Goal: Complete application form

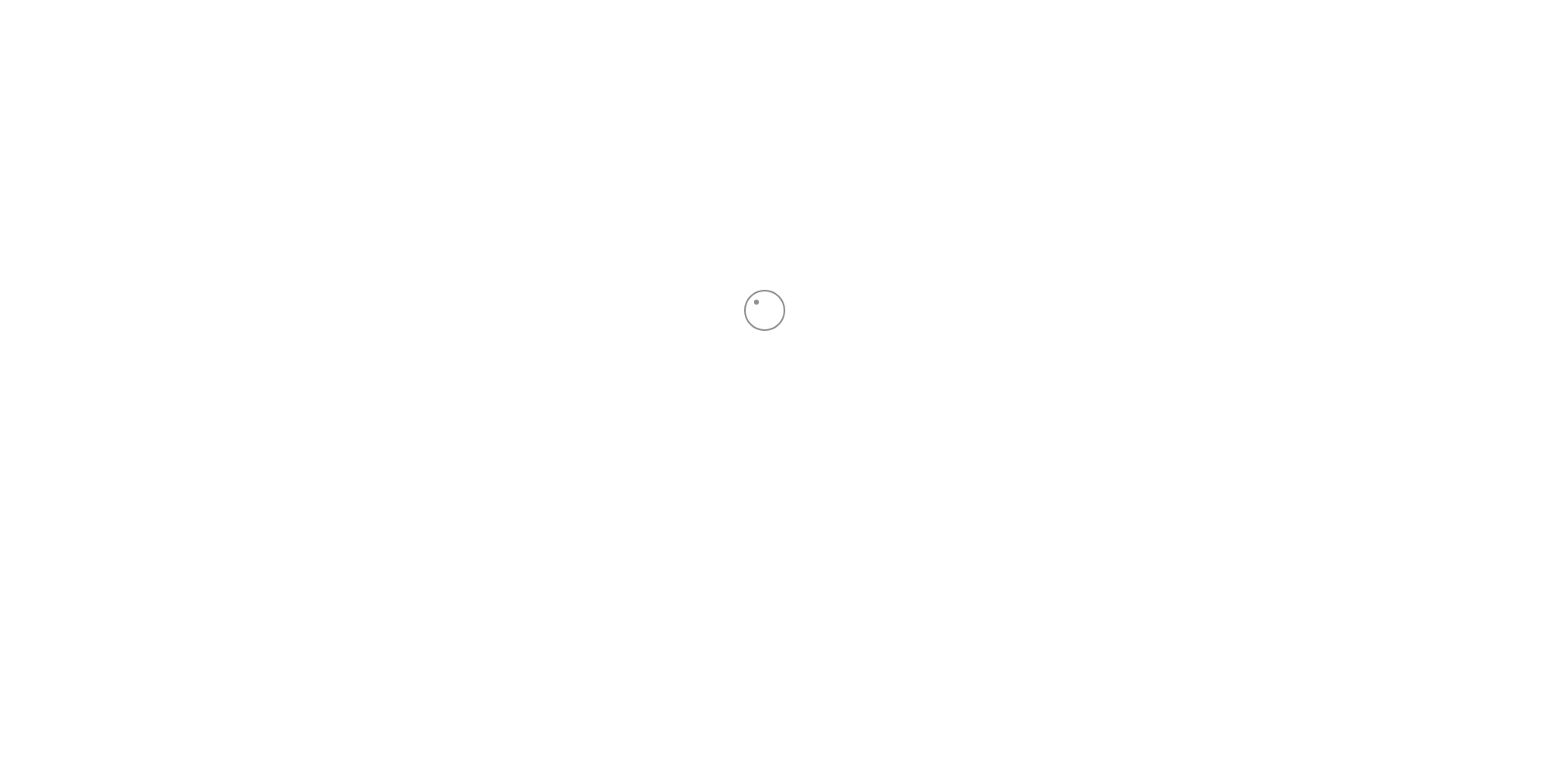
scroll to position [29, 0]
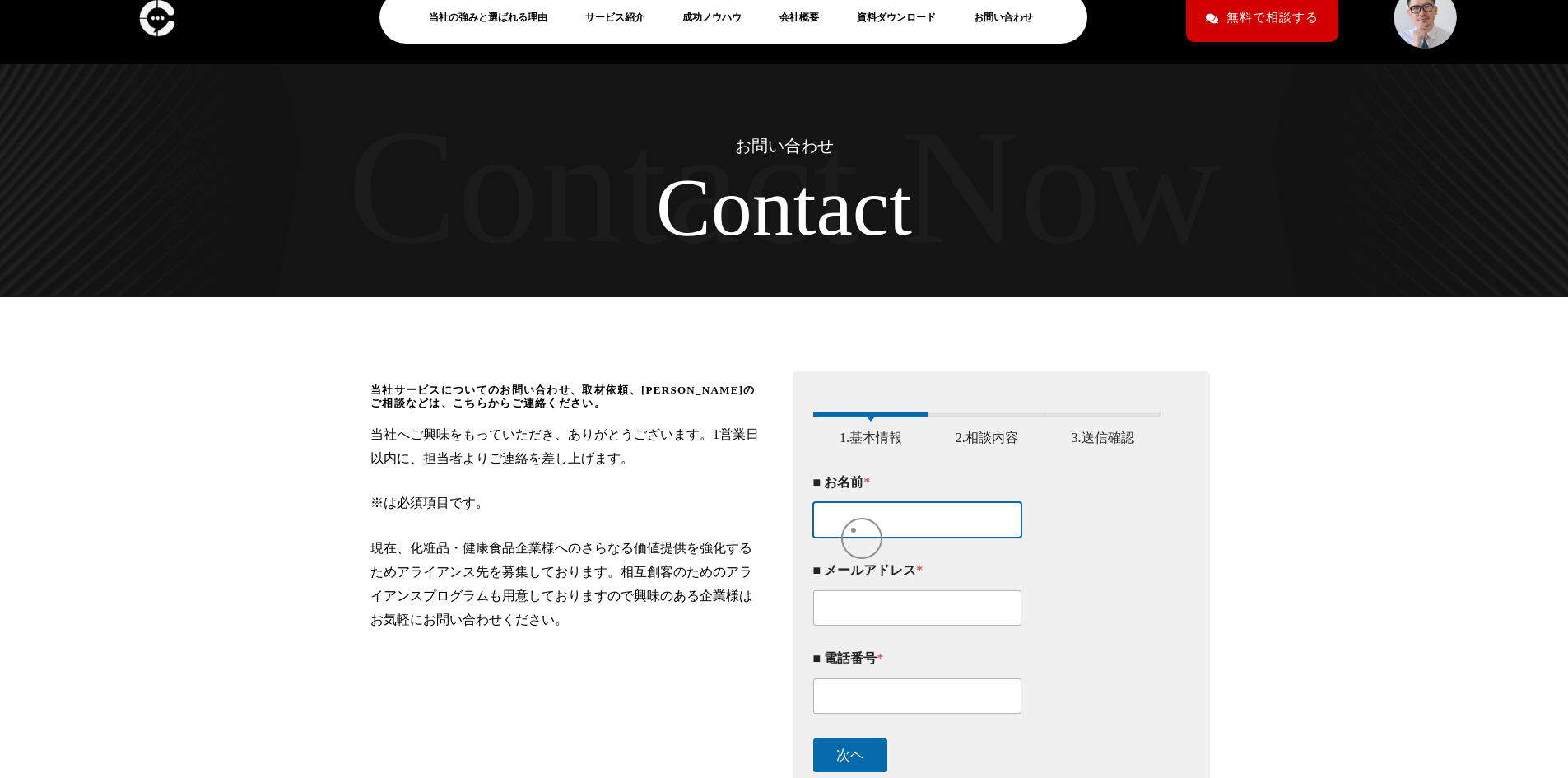
click at [856, 535] on input "■ お名前 *" at bounding box center [918, 519] width 209 height 36
type input "[PERSON_NAME]"
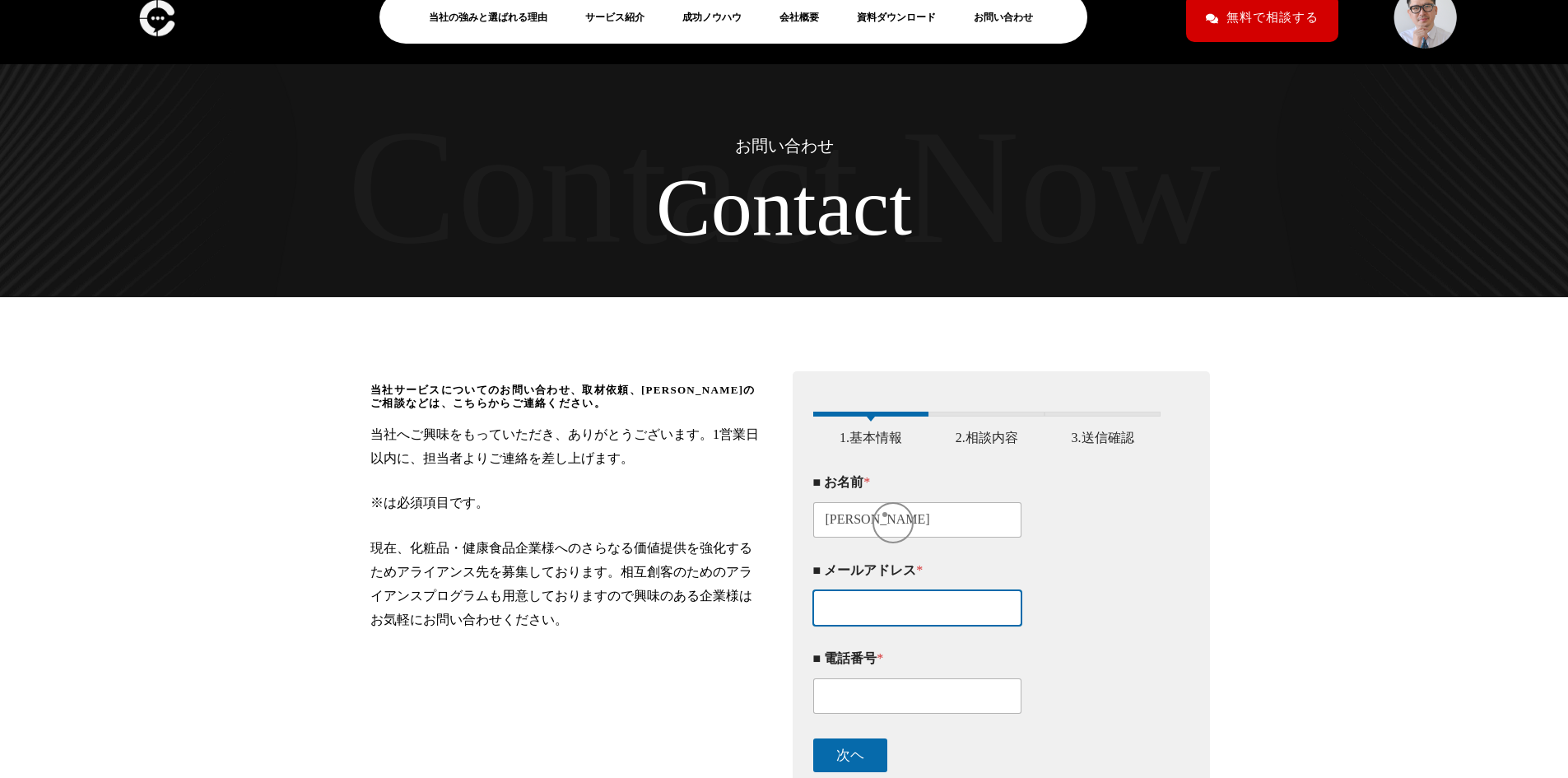
type input "[EMAIL_ADDRESS][DOMAIN_NAME]"
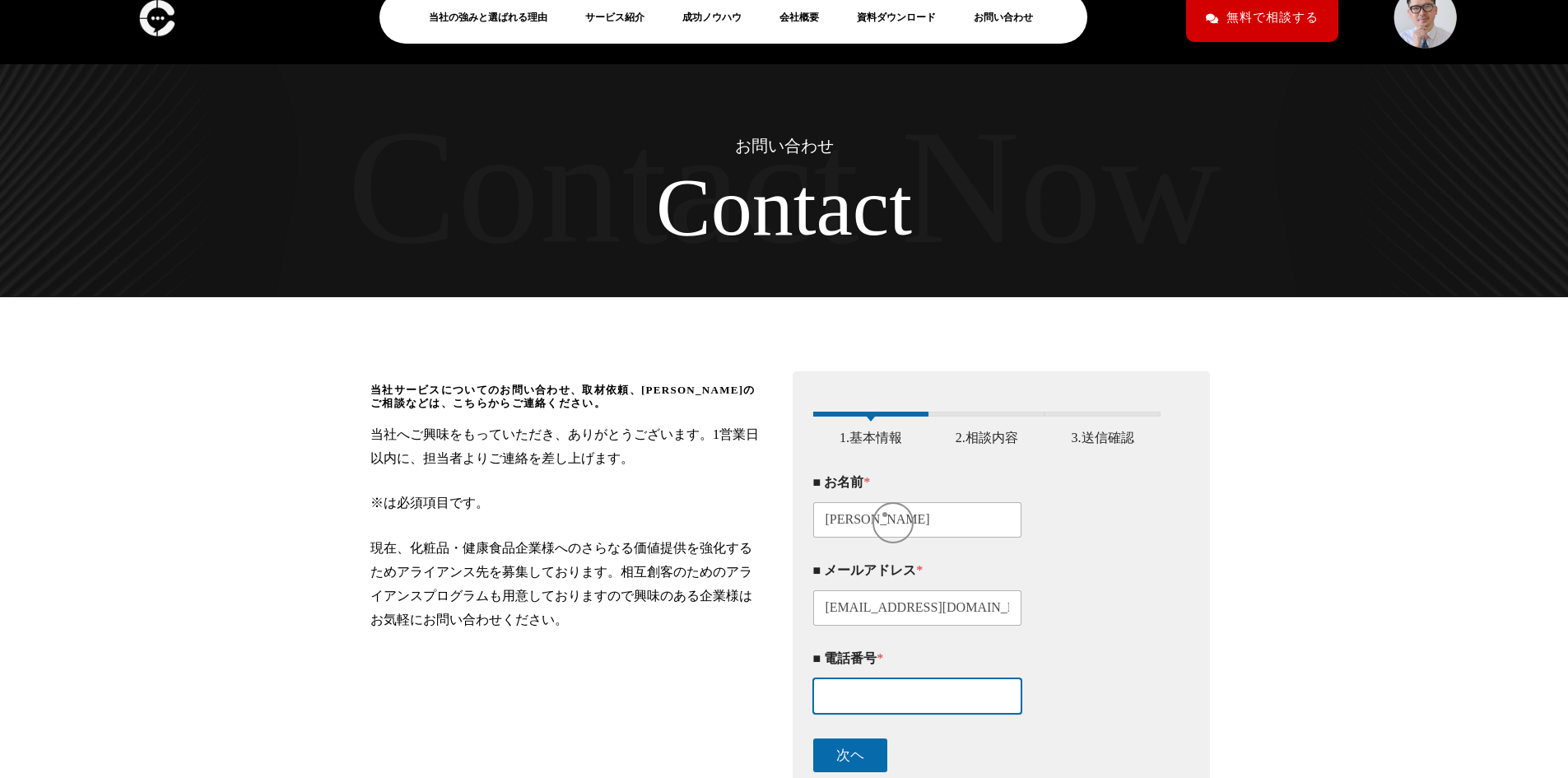
type input "09030948383"
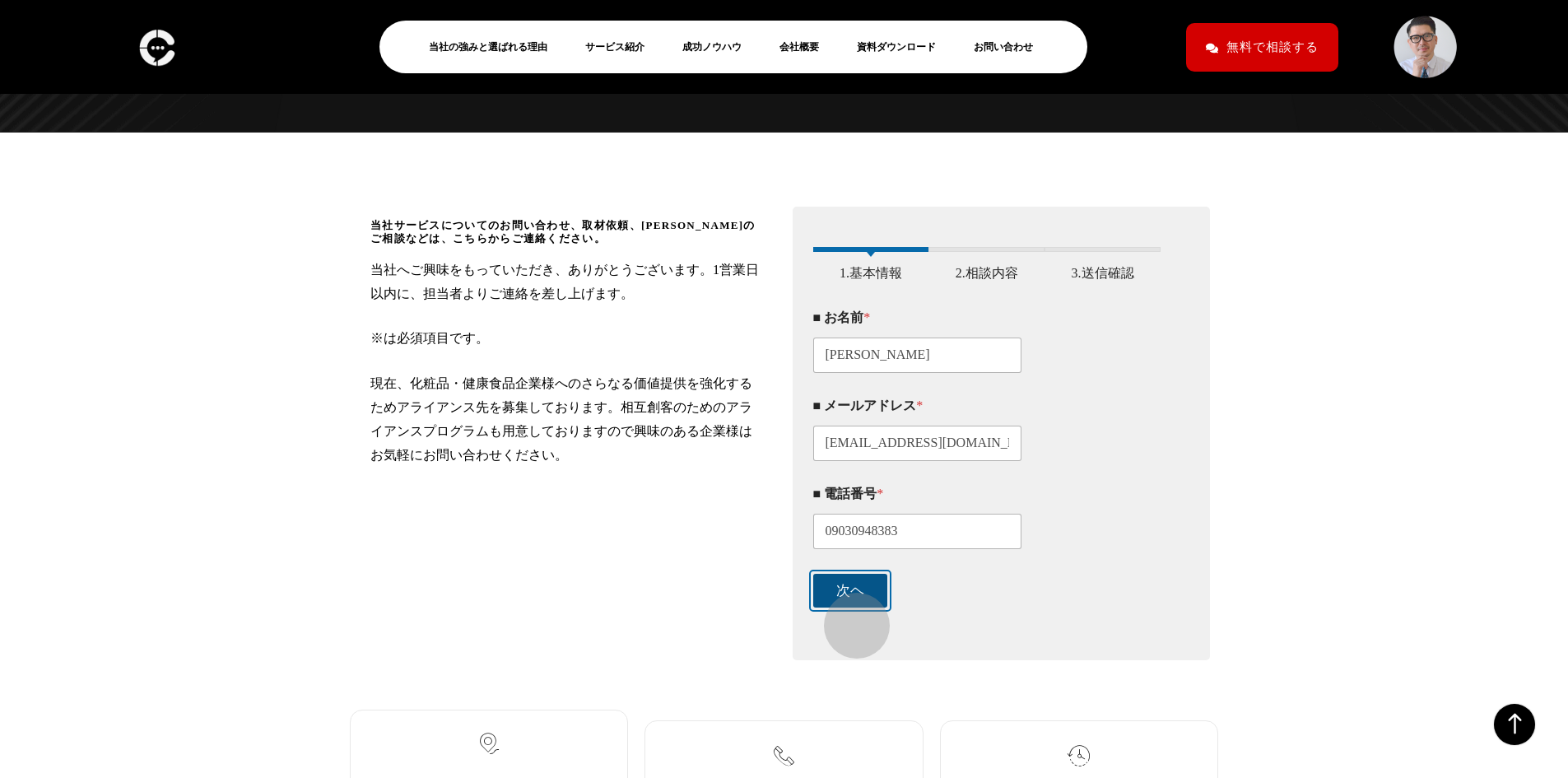
click at [848, 607] on button "次ヘ" at bounding box center [850, 590] width 74 height 34
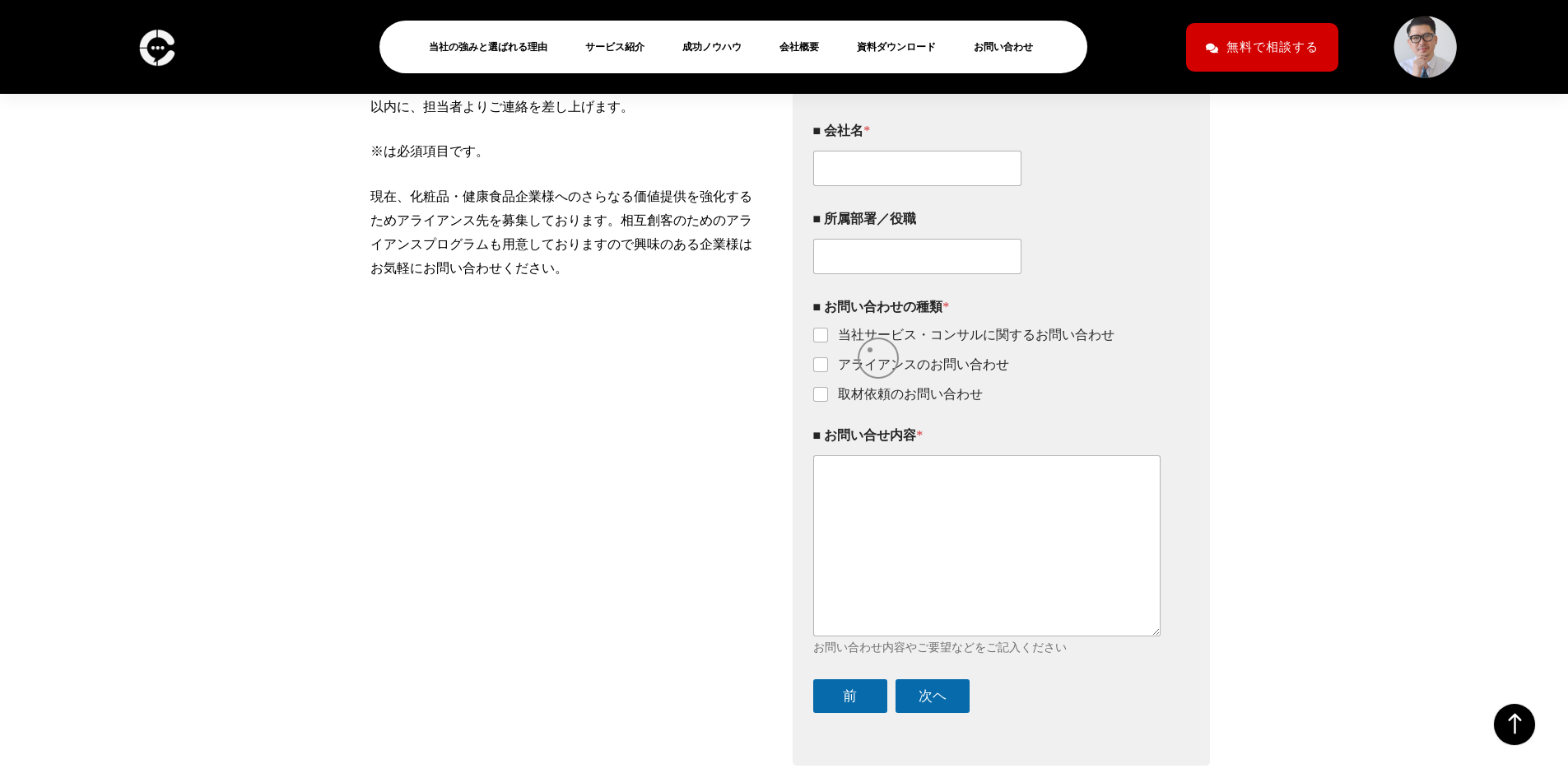
scroll to position [395, 0]
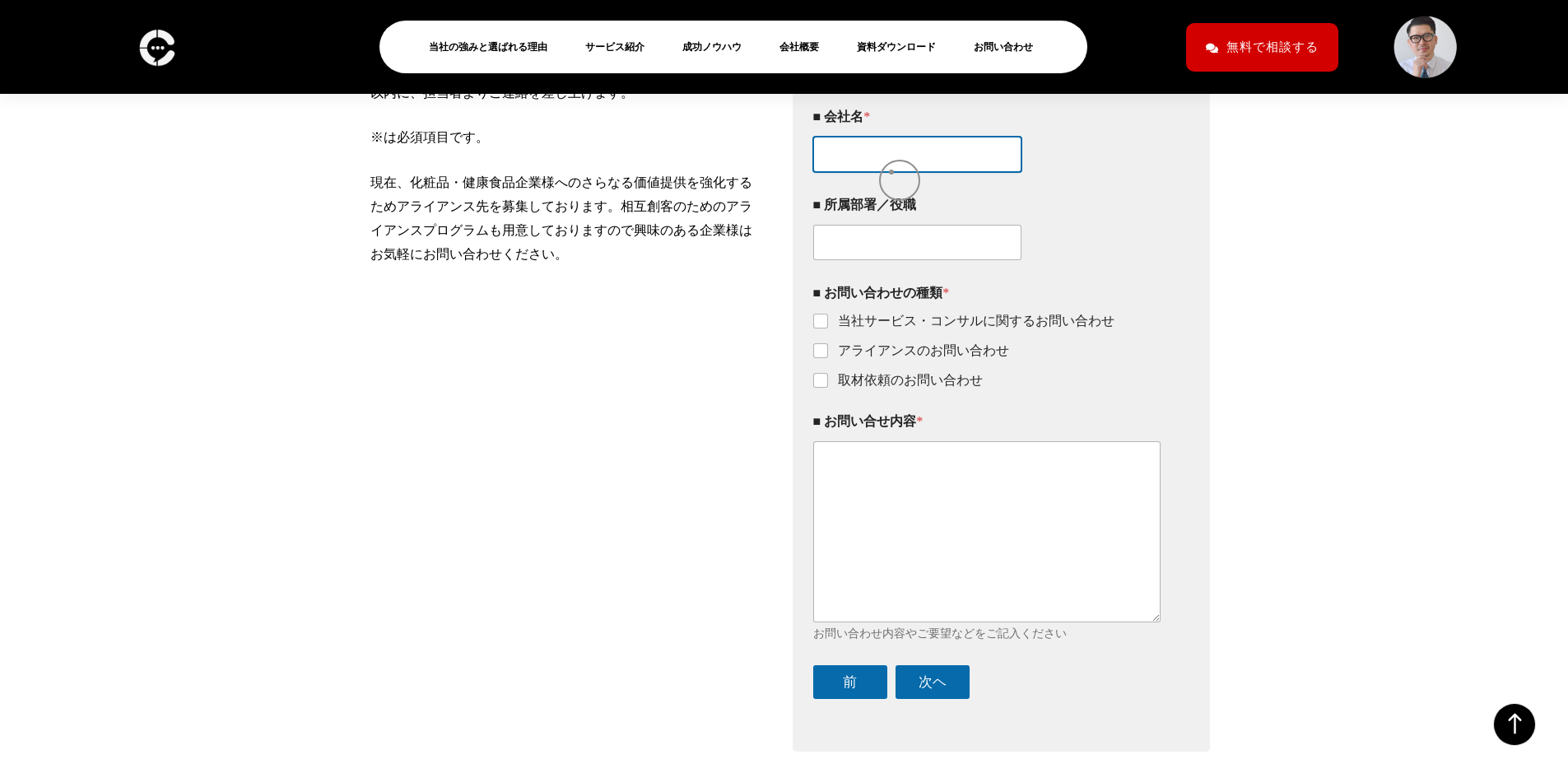
click at [891, 172] on input "■ 会社名 *" at bounding box center [918, 154] width 209 height 36
type input "株式会社ラシク"
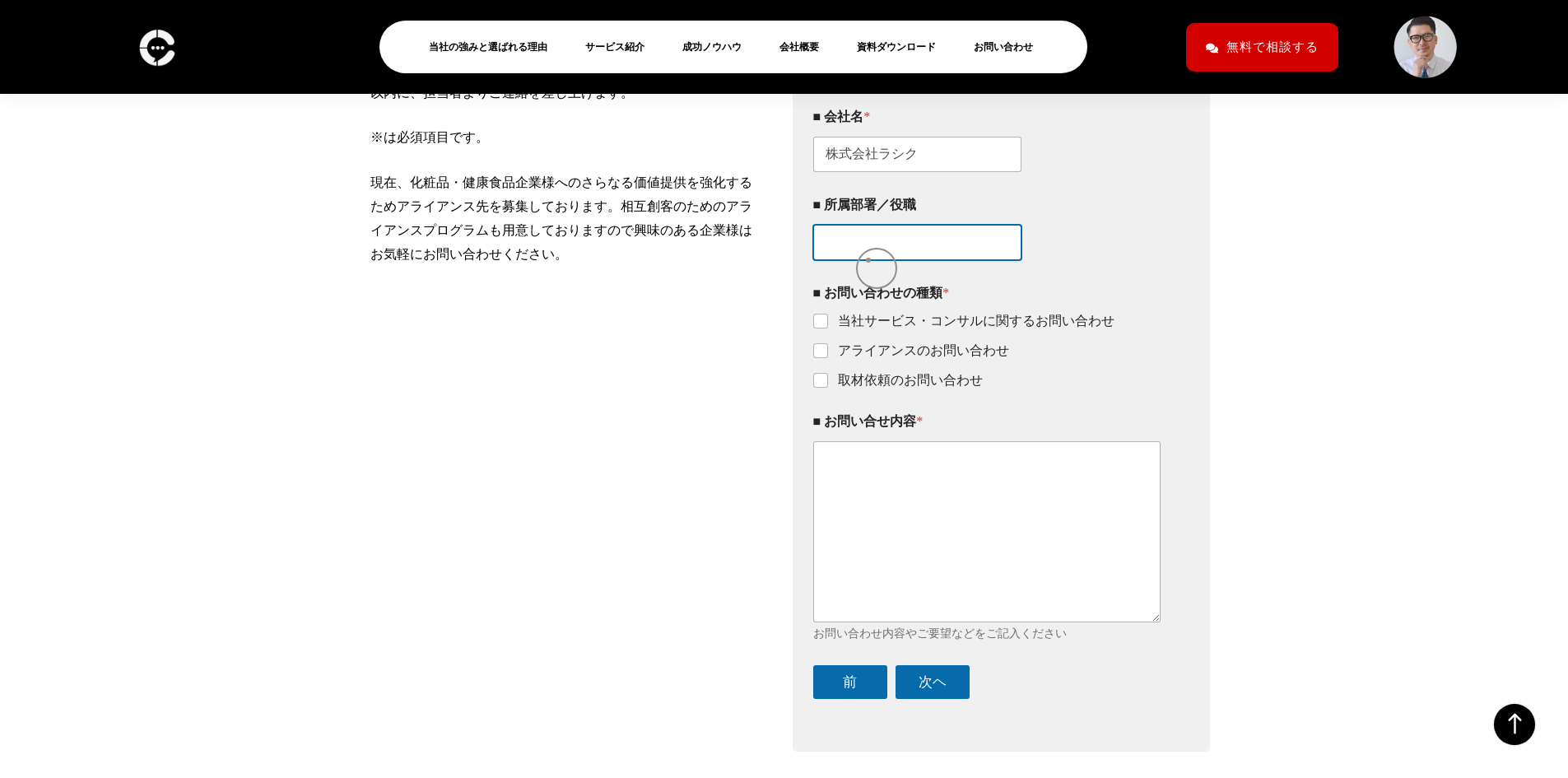
click at [868, 260] on input "■ 所属部署／役職" at bounding box center [918, 242] width 209 height 36
type input "SNSマーケティング事業マネージャー"
click at [826, 358] on input "アライアンスのお問い合わせ" at bounding box center [821, 351] width 13 height 13
checkbox input "true"
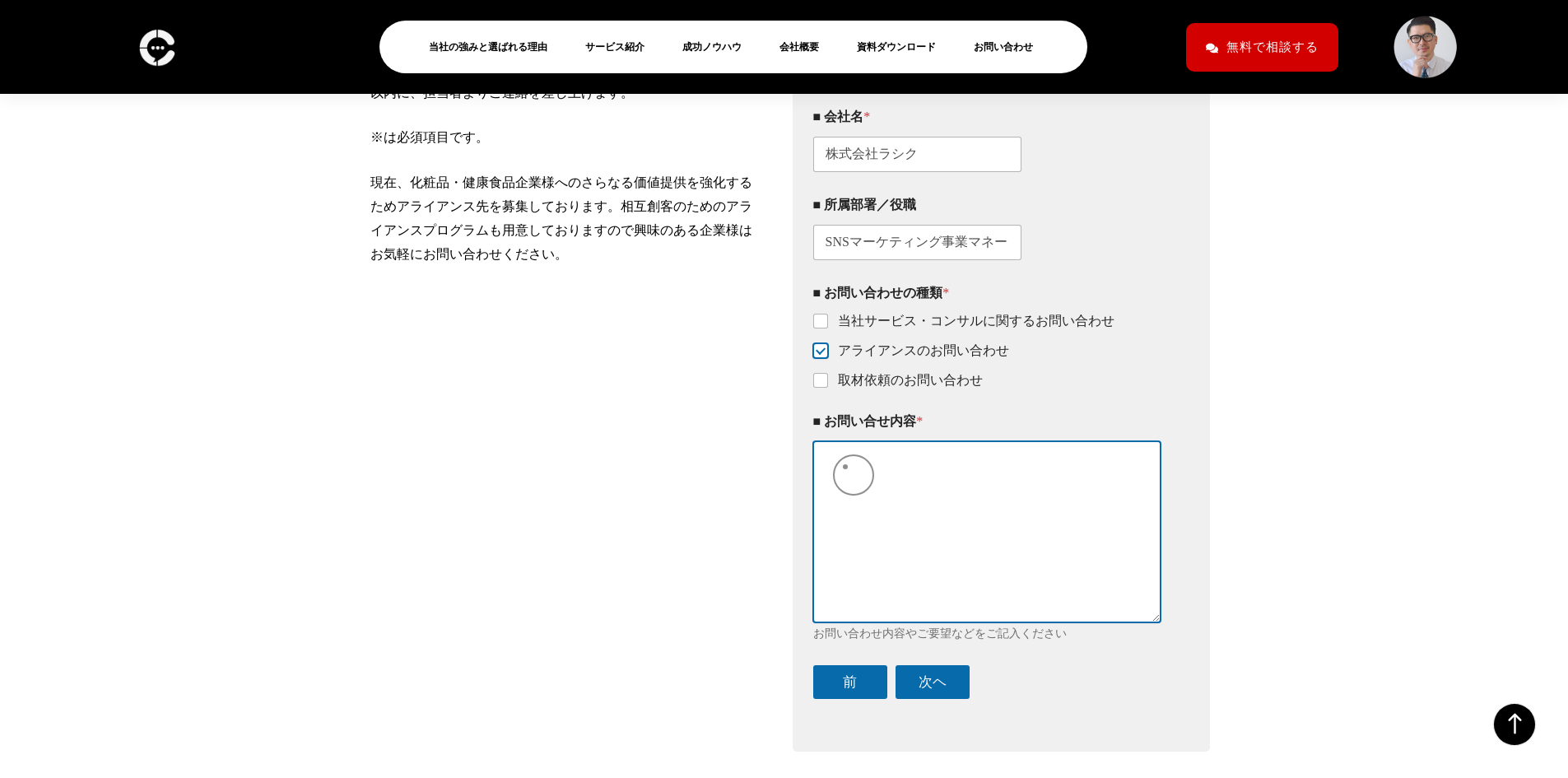
click at [850, 482] on textarea "■ お問い合せ内容 *" at bounding box center [988, 532] width 348 height 181
paste textarea "【協業パートナーのご相談につきまして】 ご担当者様 突然のご連絡をお許しください。 株式会社ラシクの本多と申します。 弊社、日本最大級の口コミモニターサイト「…"
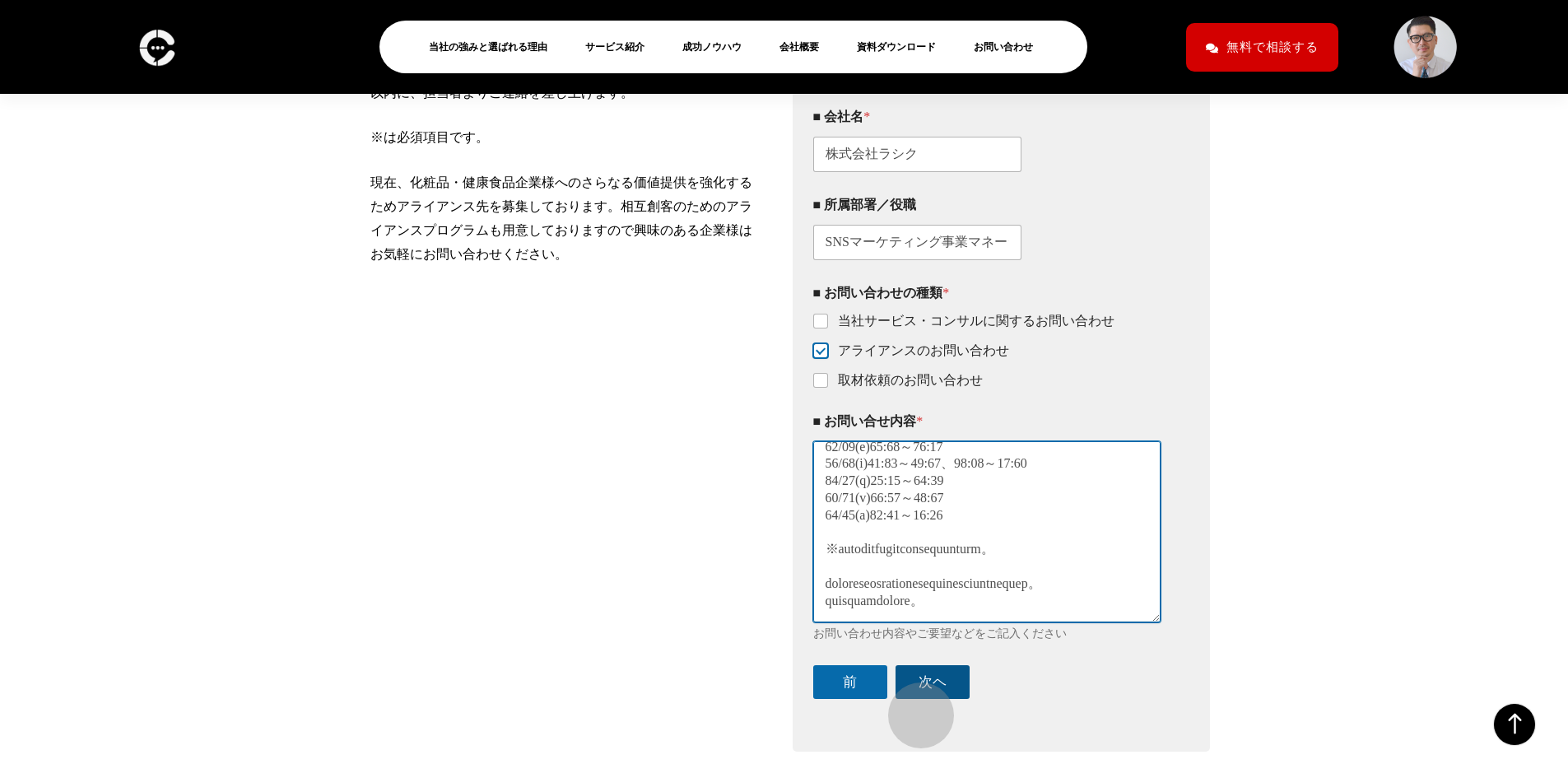
type textarea "【協業パートナーのご相談につきまして】 ご担当者様 突然のご連絡をお許しください。 株式会社ラシクの本多と申します。 弊社、日本最大級の口コミモニターサイト「…"
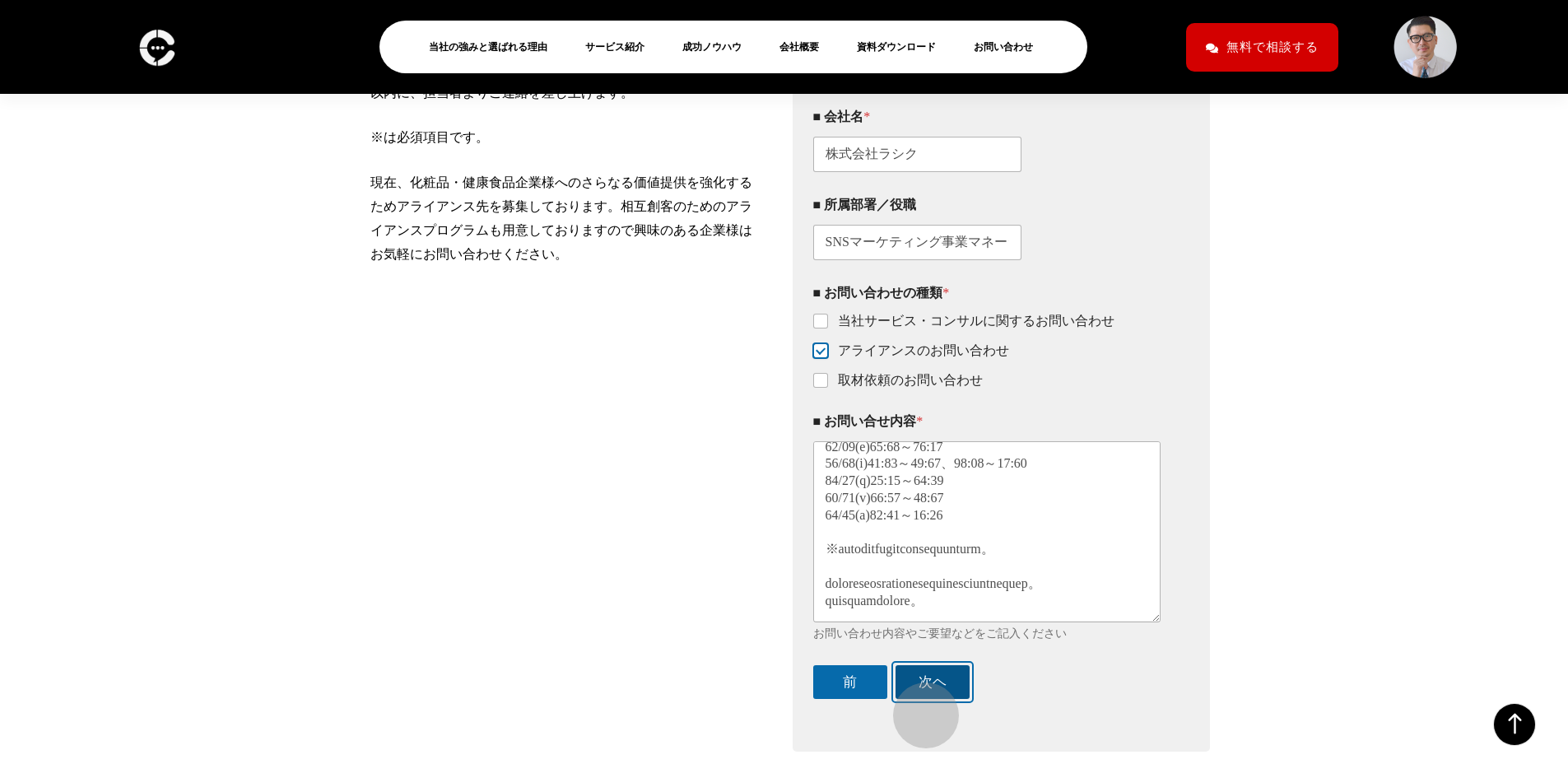
click at [918, 699] on button "次ヘ" at bounding box center [932, 681] width 74 height 34
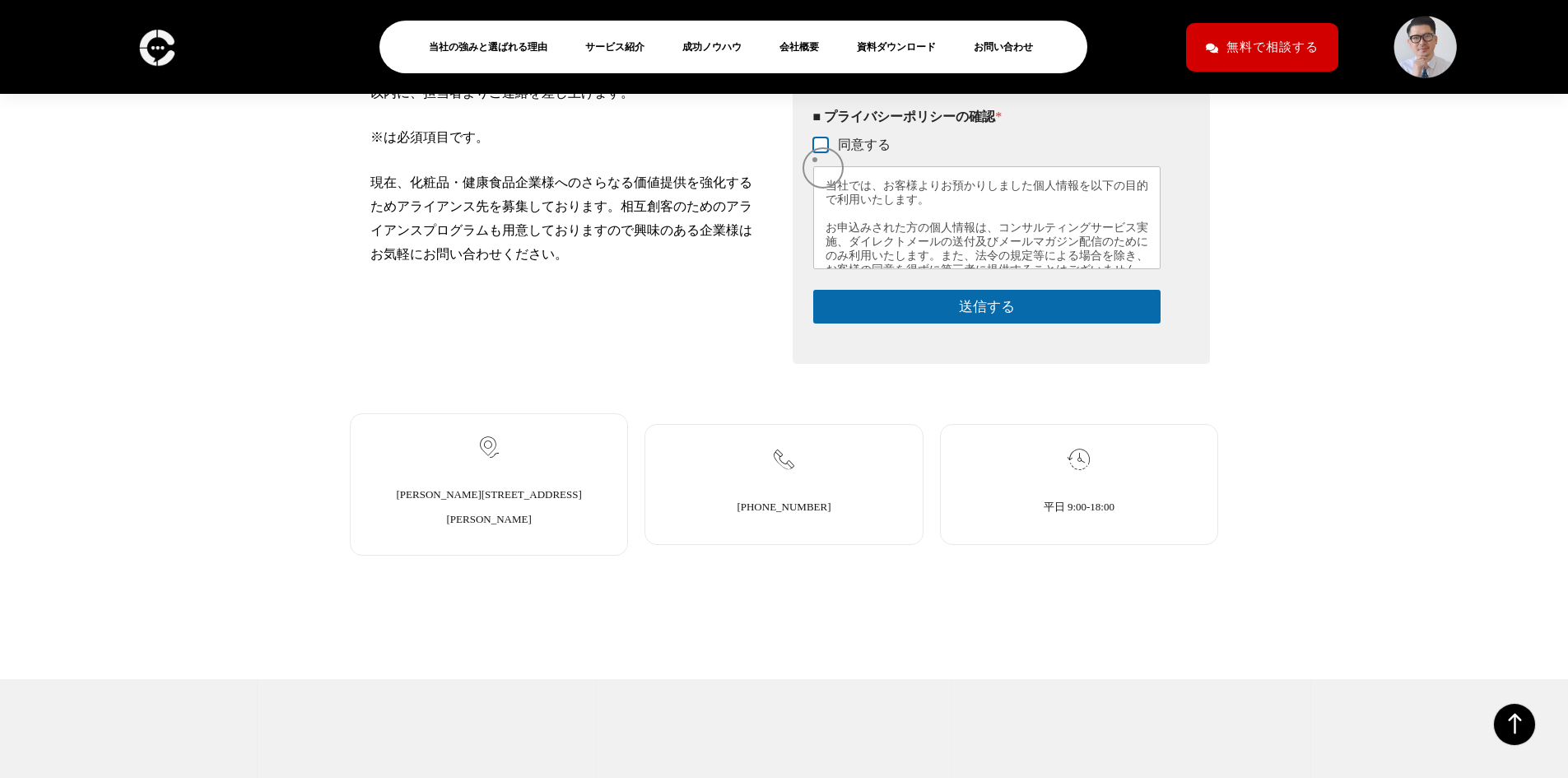
click at [817, 152] on input "同意する" at bounding box center [821, 146] width 13 height 13
checkbox input "true"
click at [967, 299] on form "このフォームに入力するには、ブラウザーで JavaScript を有効にしてください。 1 1.基本情報 2 2.相談内容 3 3.送信確認 ■ お名前 * …" at bounding box center [988, 185] width 348 height 277
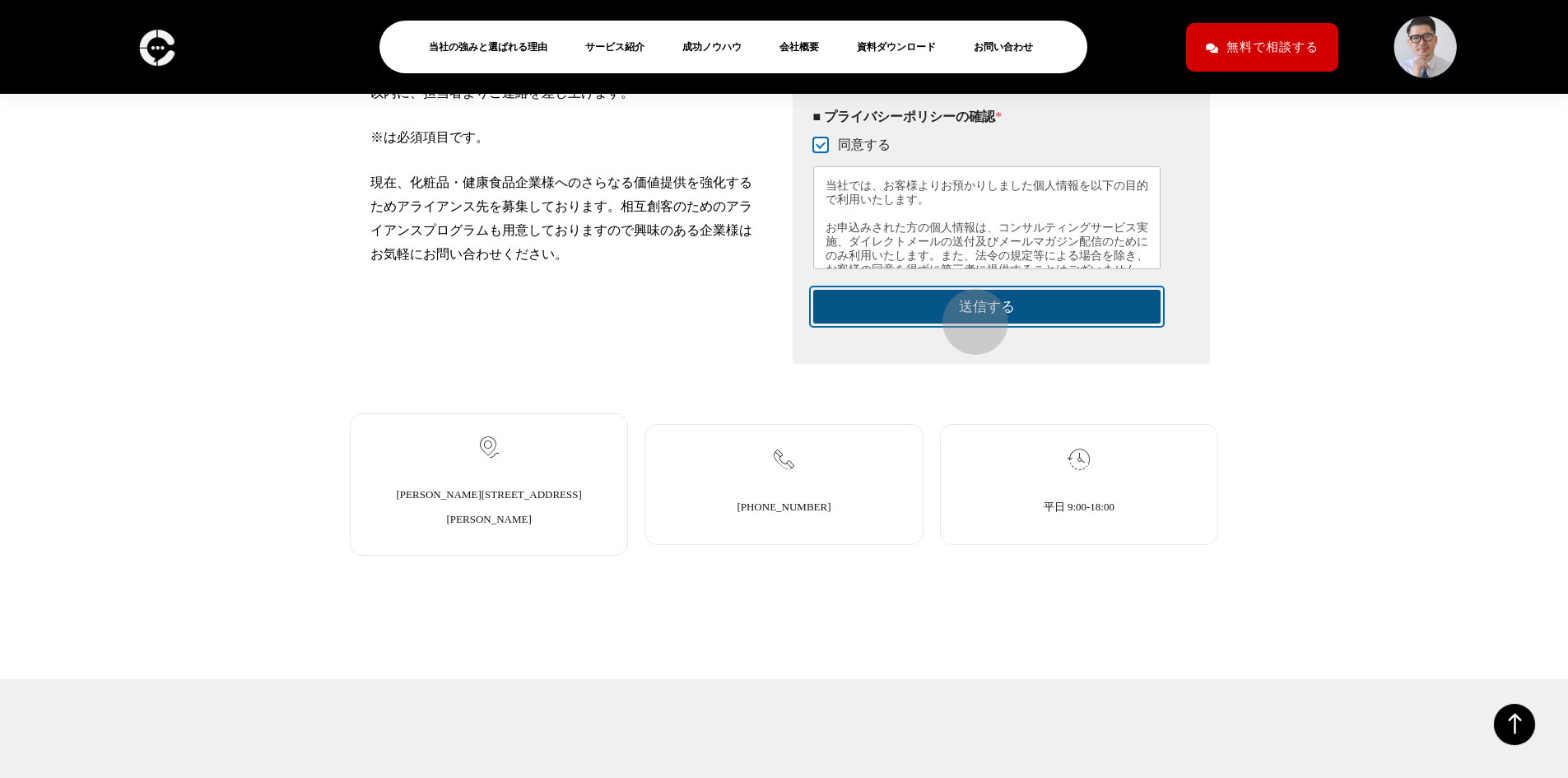
click at [967, 314] on button "送信する" at bounding box center [988, 306] width 348 height 34
